Goal: Navigation & Orientation: Find specific page/section

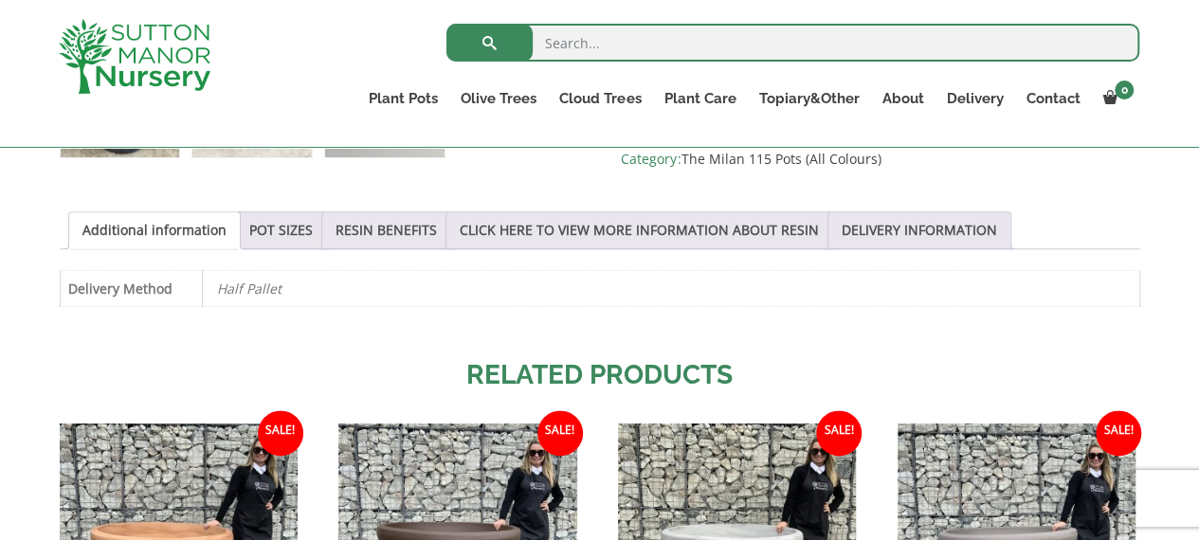
scroll to position [758, 0]
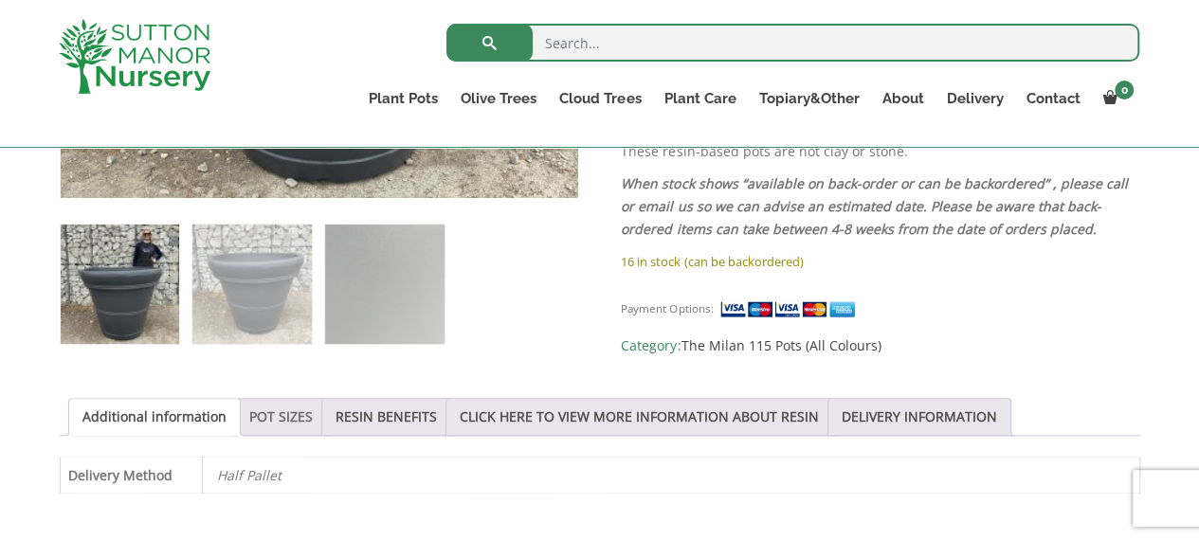
click at [271, 413] on link "POT SIZES" at bounding box center [281, 417] width 64 height 36
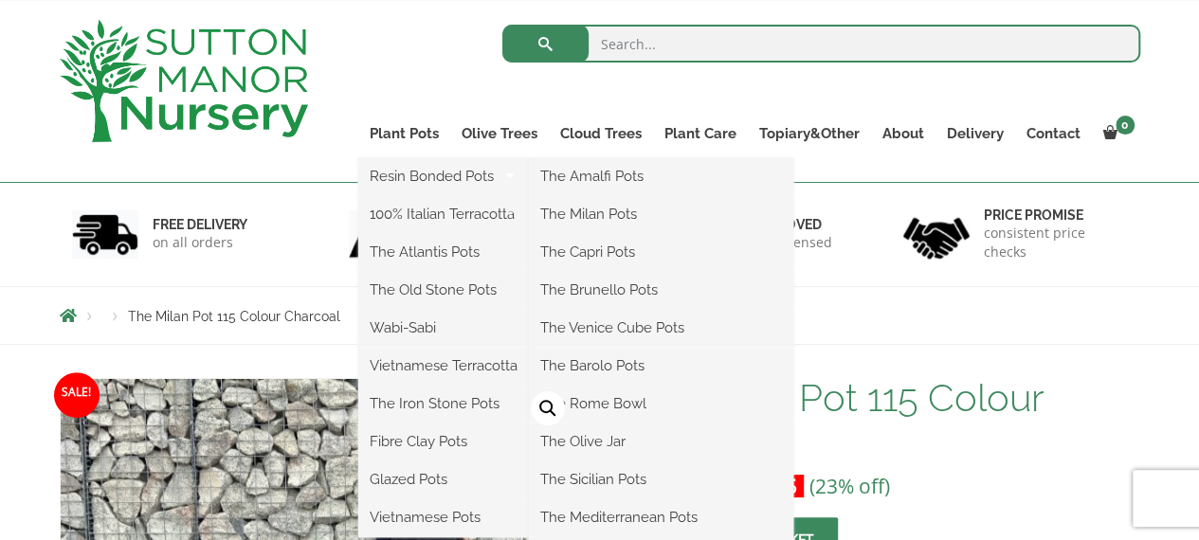
scroll to position [95, 0]
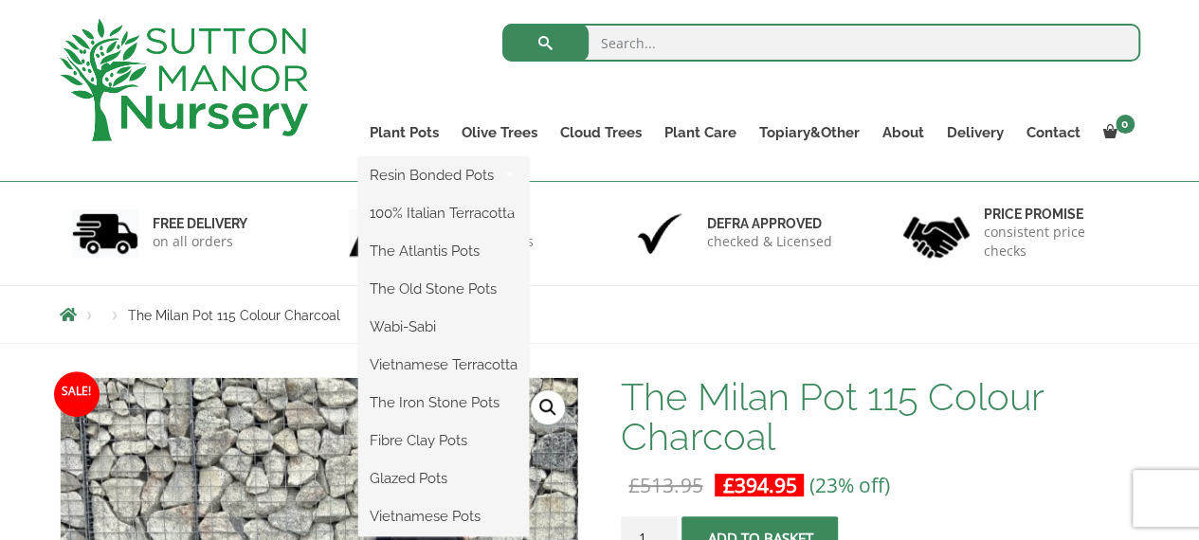
click at [470, 403] on link "The Iron Stone Pots" at bounding box center [443, 403] width 171 height 28
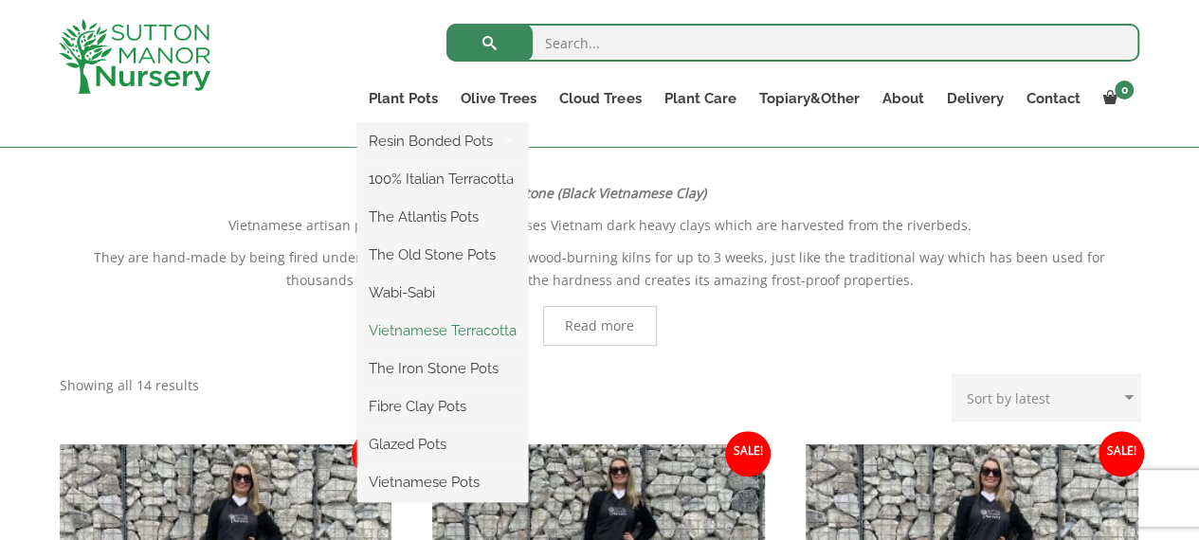
scroll to position [379, 0]
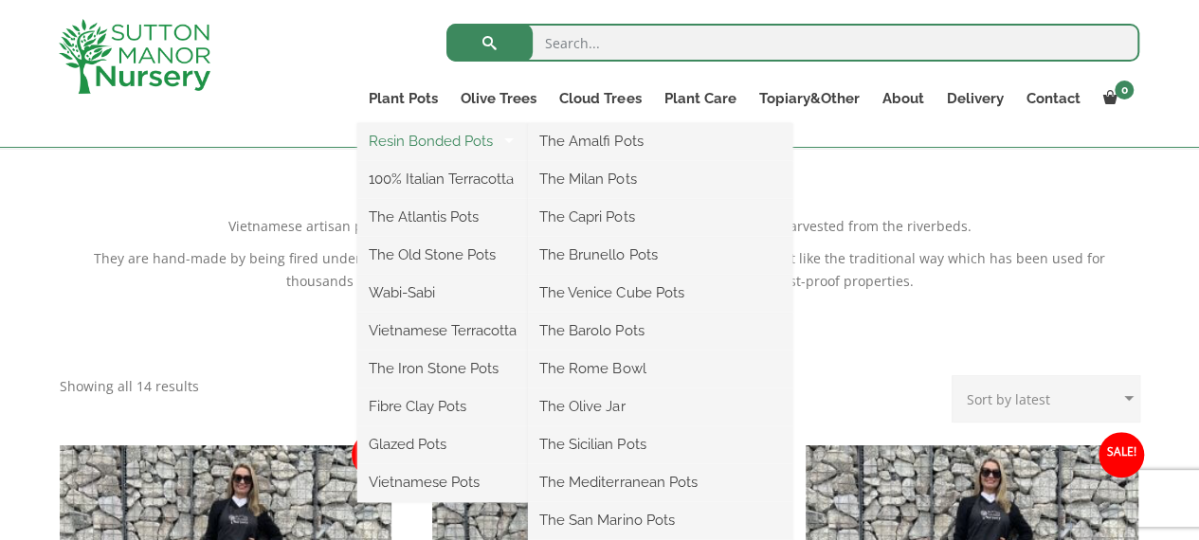
click at [436, 145] on link "Resin Bonded Pots" at bounding box center [442, 141] width 171 height 28
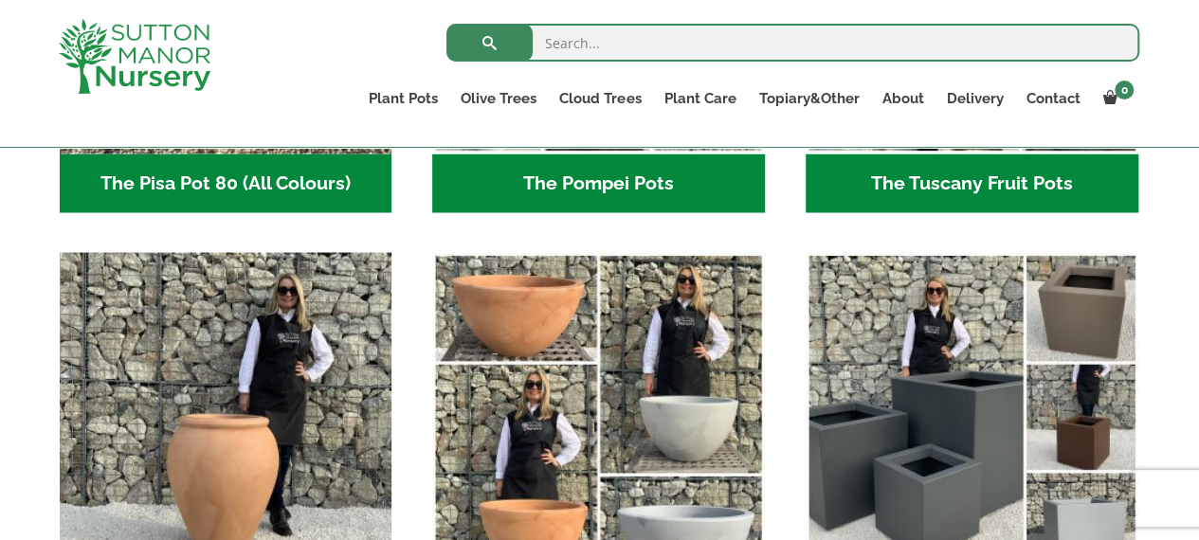
scroll to position [1706, 0]
